Goal: Information Seeking & Learning: Compare options

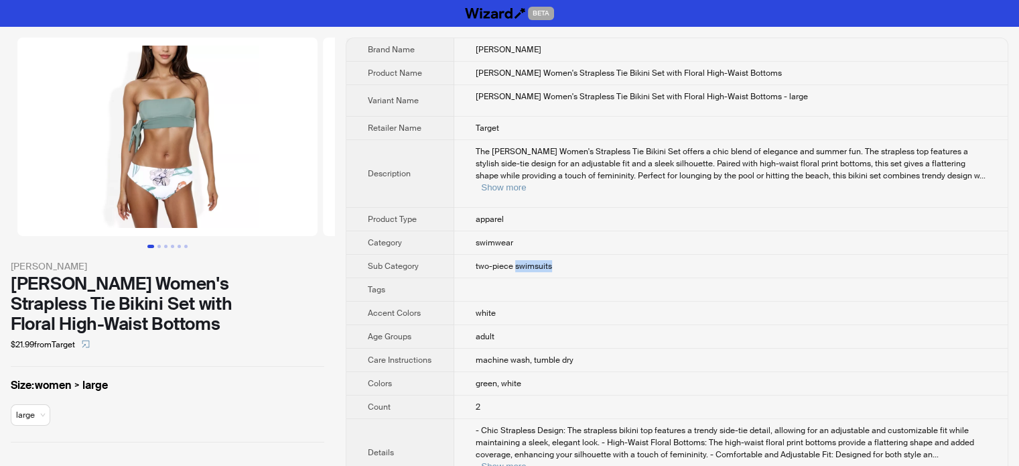
drag, startPoint x: 562, startPoint y: 250, endPoint x: 515, endPoint y: 257, distance: 47.5
click at [515, 257] on td "two-piece swimsuits" at bounding box center [730, 266] width 553 height 23
click at [526, 182] on button "Show more" at bounding box center [503, 187] width 45 height 10
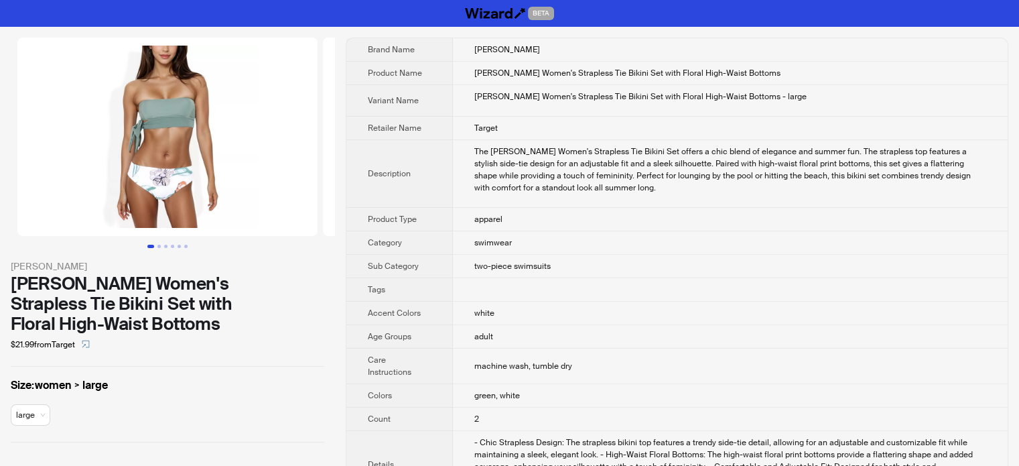
click at [649, 296] on td at bounding box center [730, 289] width 555 height 23
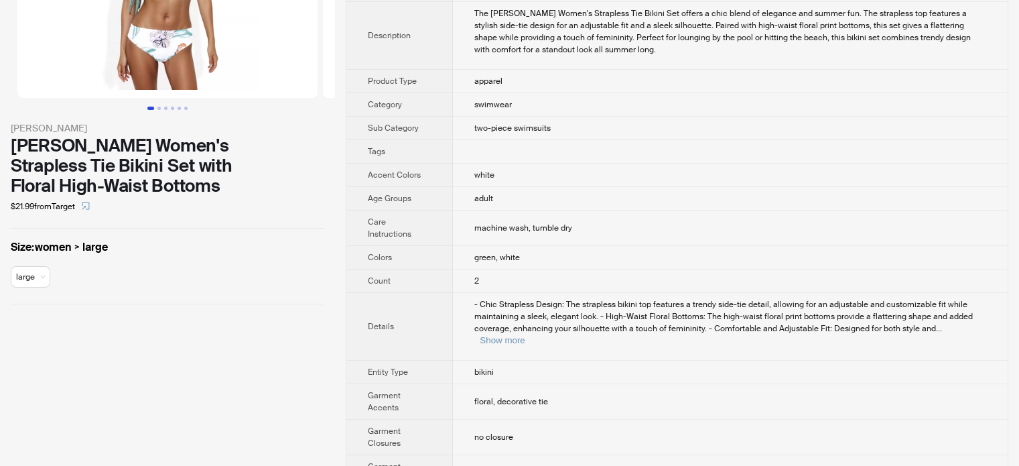
scroll to position [201, 0]
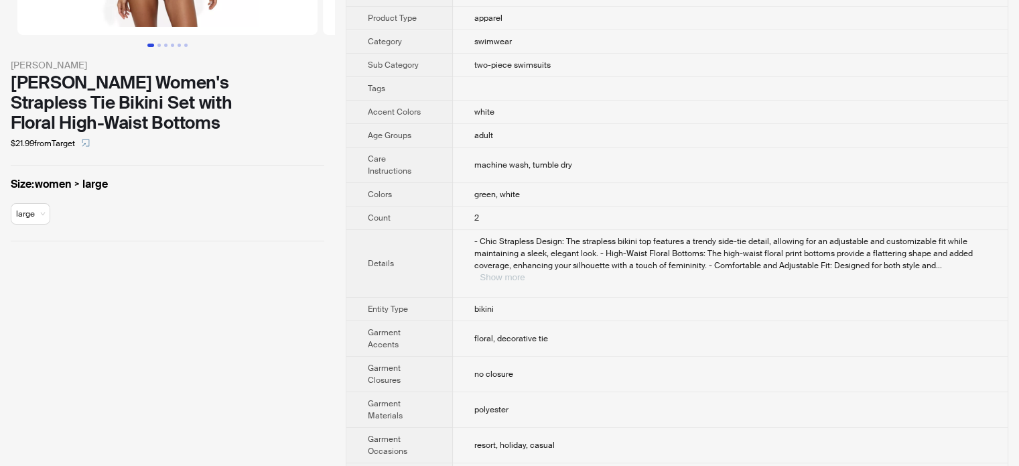
click at [525, 272] on button "Show more" at bounding box center [502, 277] width 45 height 10
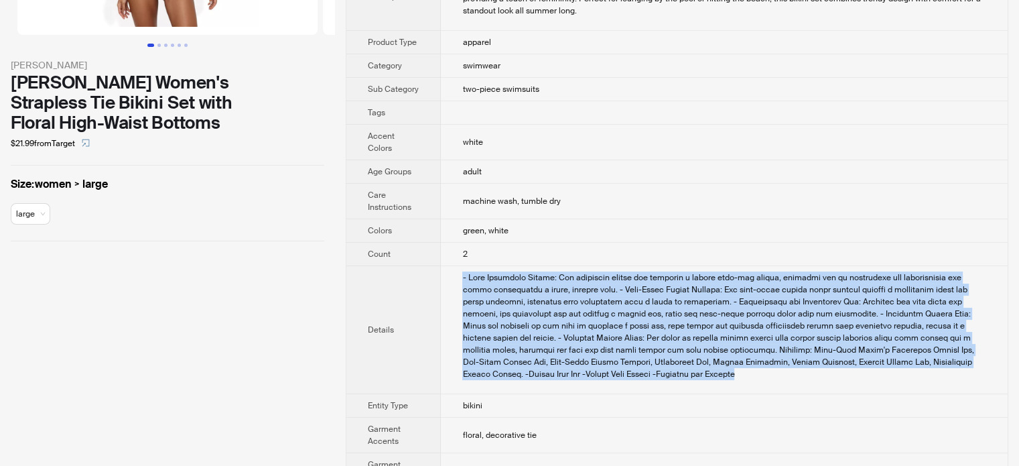
drag, startPoint x: 578, startPoint y: 377, endPoint x: 452, endPoint y: 273, distance: 163.3
click at [452, 273] on td at bounding box center [724, 330] width 567 height 128
copy div "- Chic Strapless Design: The strapless bikini top features a trendy side-tie de…"
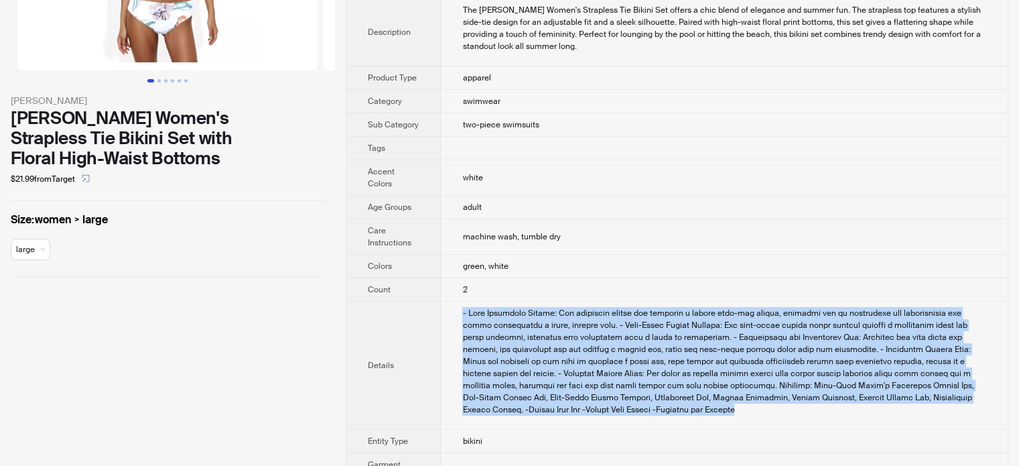
scroll to position [134, 0]
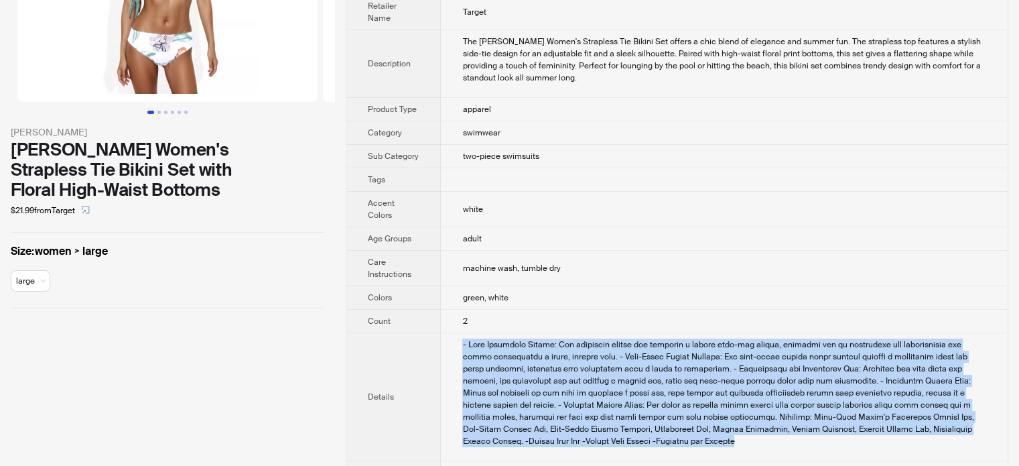
copy div "- Chic Strapless Design: The strapless bikini top features a trendy side-tie de…"
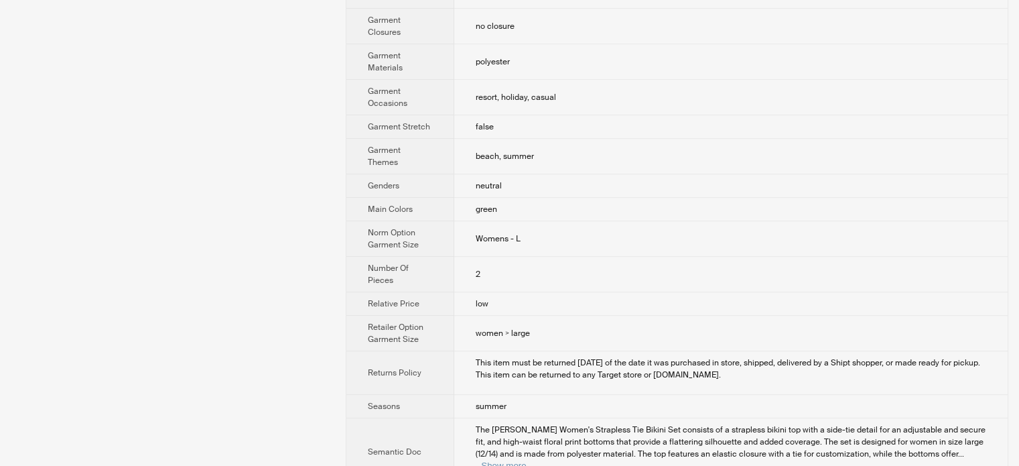
scroll to position [538, 0]
click at [526, 459] on button "Show more" at bounding box center [503, 464] width 45 height 10
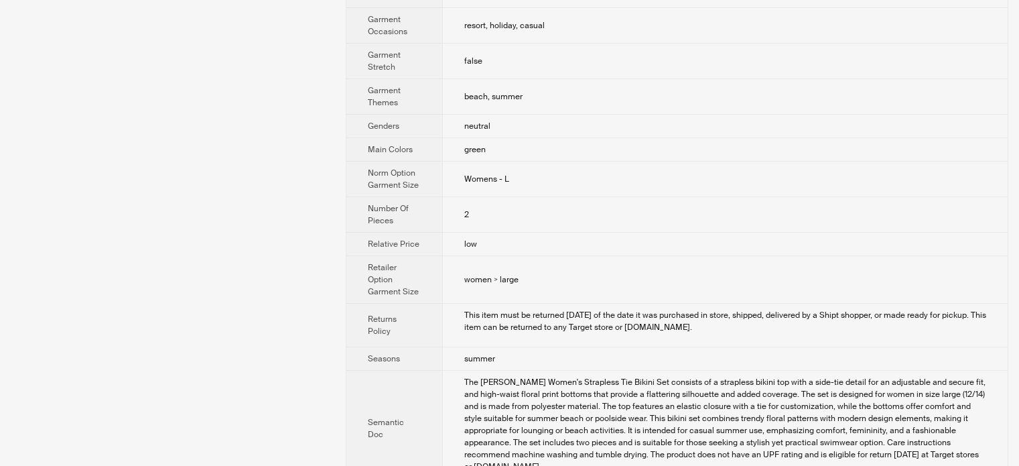
scroll to position [659, 0]
drag, startPoint x: 876, startPoint y: 387, endPoint x: 816, endPoint y: 387, distance: 59.6
click at [816, 387] on div "The [PERSON_NAME] Women's Strapless Tie Bikini Set consists of a strapless biki…" at bounding box center [725, 422] width 522 height 96
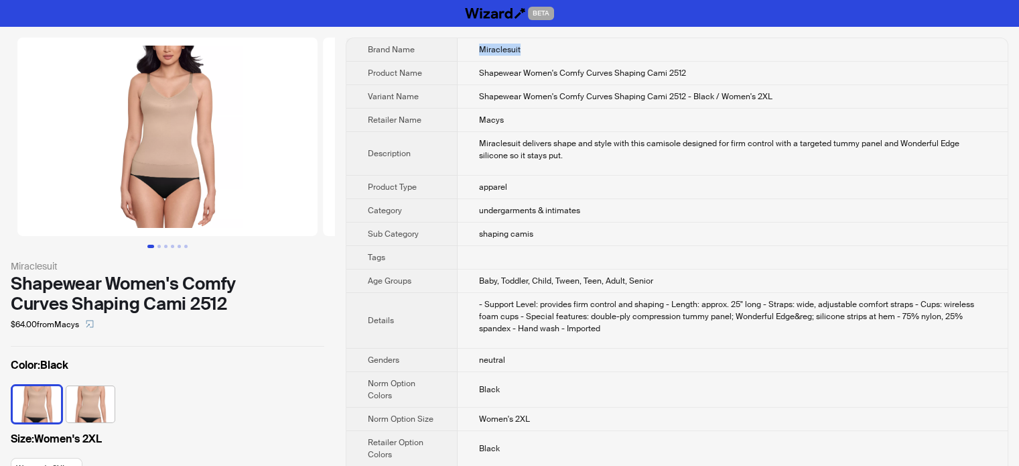
drag, startPoint x: 529, startPoint y: 43, endPoint x: 463, endPoint y: 48, distance: 65.8
click at [463, 48] on td "Miraclesuit" at bounding box center [733, 49] width 550 height 23
